Goal: Transaction & Acquisition: Book appointment/travel/reservation

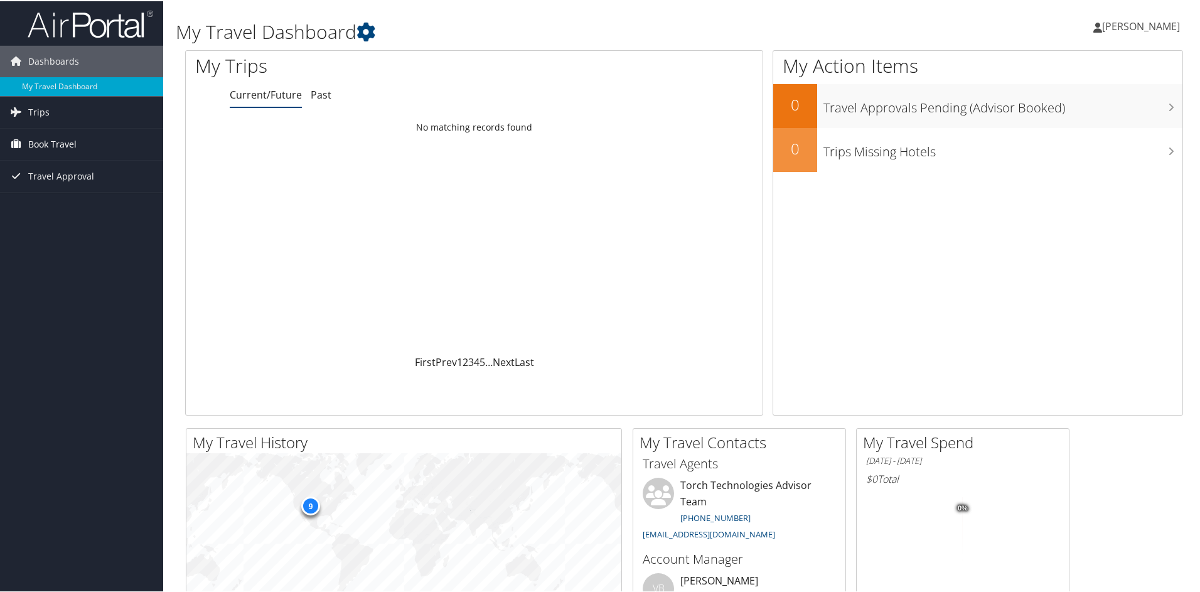
click at [67, 141] on span "Book Travel" at bounding box center [52, 142] width 48 height 31
click at [1124, 22] on span "[PERSON_NAME]" at bounding box center [1141, 25] width 78 height 14
click at [1058, 70] on link "My Settings" at bounding box center [1108, 68] width 140 height 21
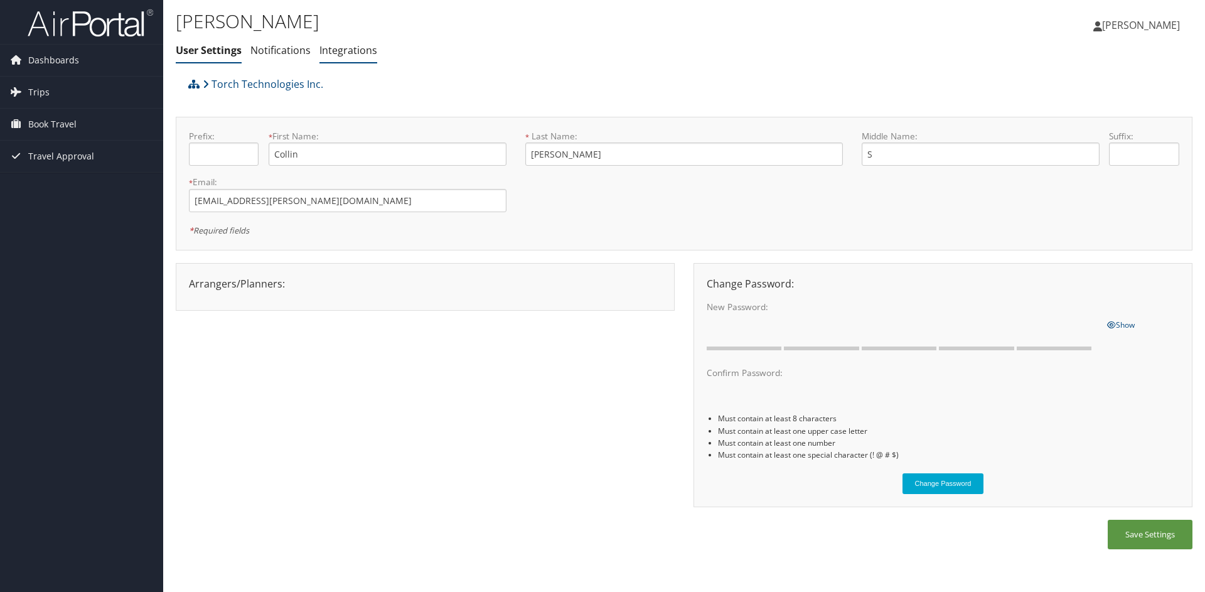
click at [352, 44] on link "Integrations" at bounding box center [349, 50] width 58 height 14
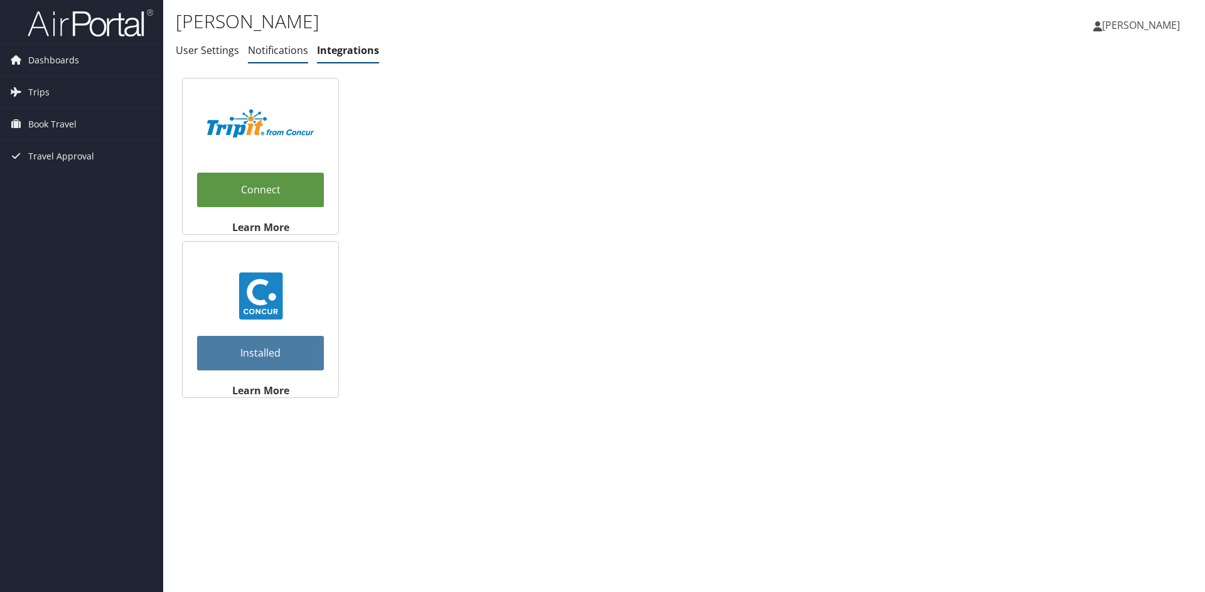
click at [278, 49] on link "Notifications" at bounding box center [278, 50] width 60 height 14
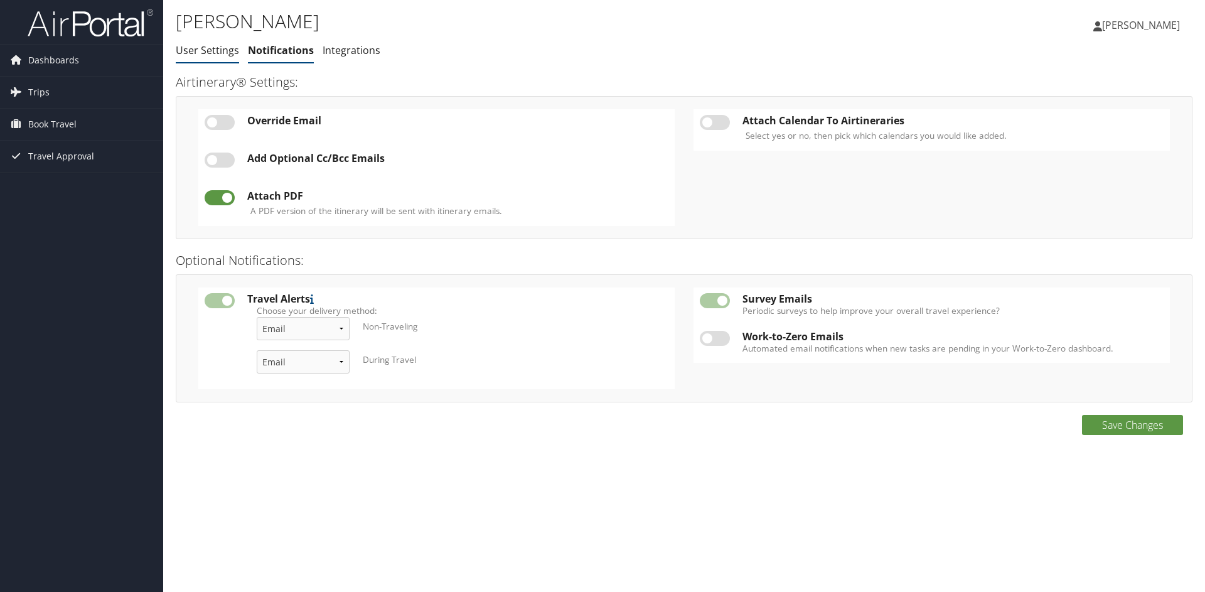
click at [215, 53] on link "User Settings" at bounding box center [207, 50] width 63 height 14
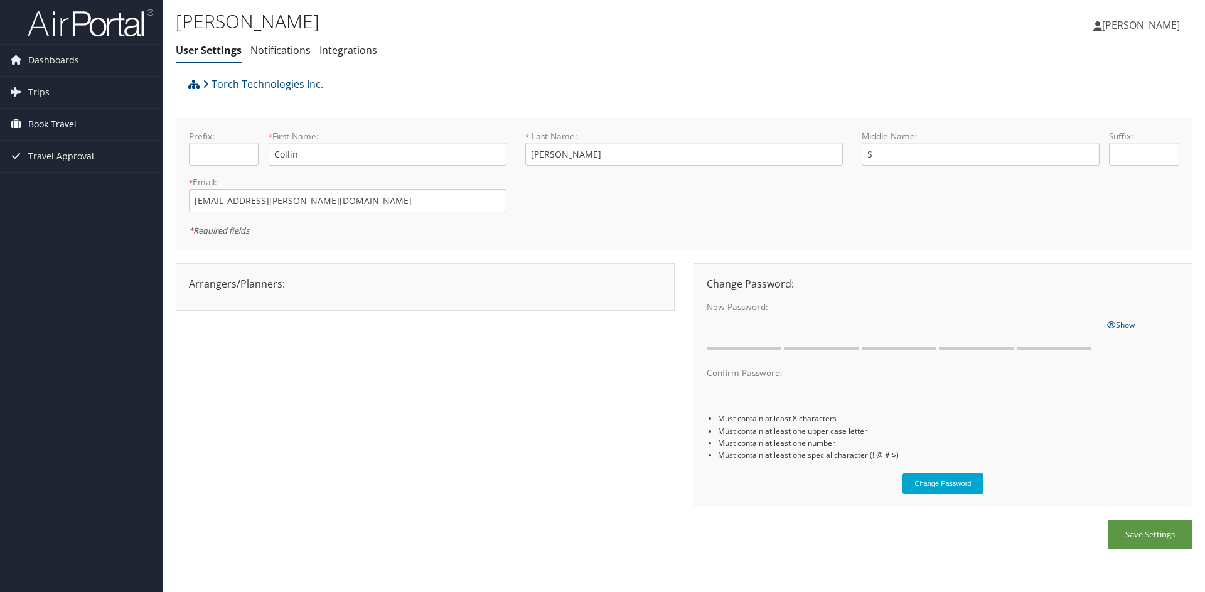
click at [50, 122] on span "Book Travel" at bounding box center [52, 124] width 48 height 31
click at [63, 186] on link "Book/Manage Online Trips" at bounding box center [81, 187] width 163 height 19
